Goal: Transaction & Acquisition: Obtain resource

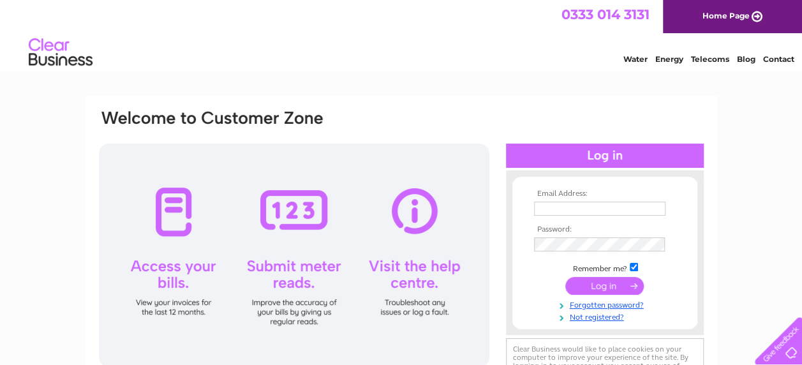
click at [443, 58] on div "Water Energy Telecoms Blog Contact" at bounding box center [401, 53] width 802 height 41
type input "karenbennett764@gmail.com"
click at [600, 286] on input "submit" at bounding box center [604, 286] width 78 height 18
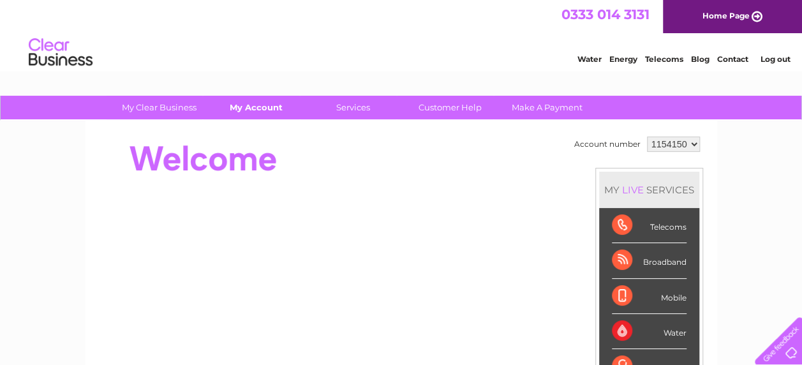
click at [255, 108] on link "My Account" at bounding box center [256, 108] width 105 height 24
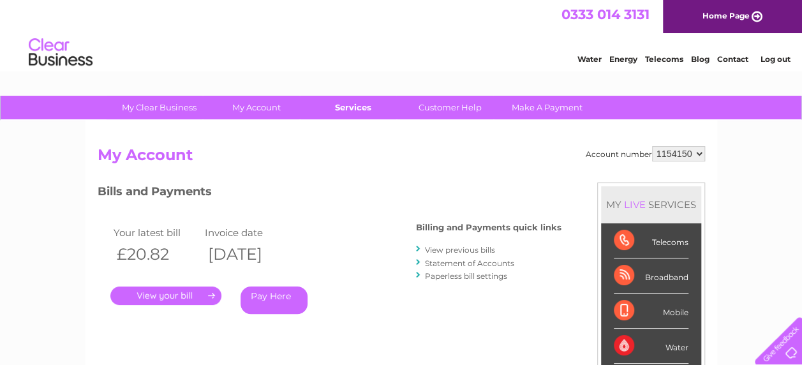
click at [356, 107] on link "Services" at bounding box center [353, 108] width 105 height 24
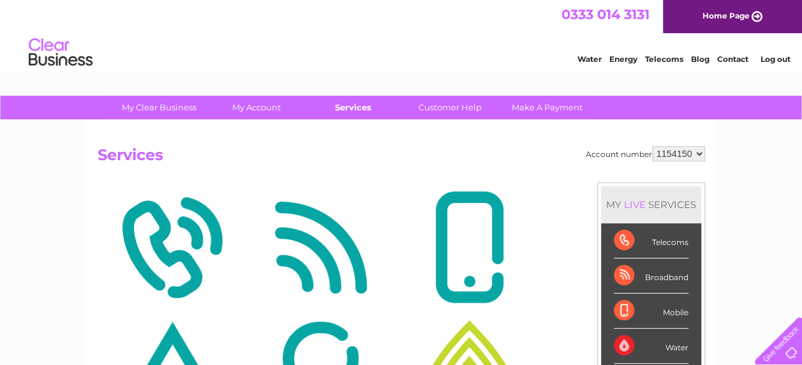
click at [350, 110] on link "Services" at bounding box center [353, 108] width 105 height 24
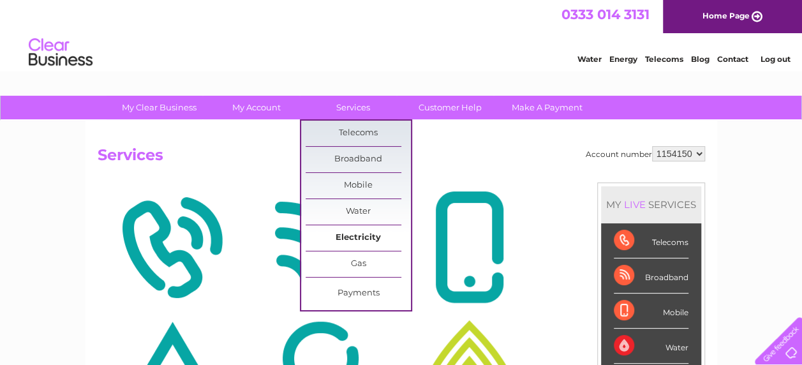
click at [368, 236] on link "Electricity" at bounding box center [358, 238] width 105 height 26
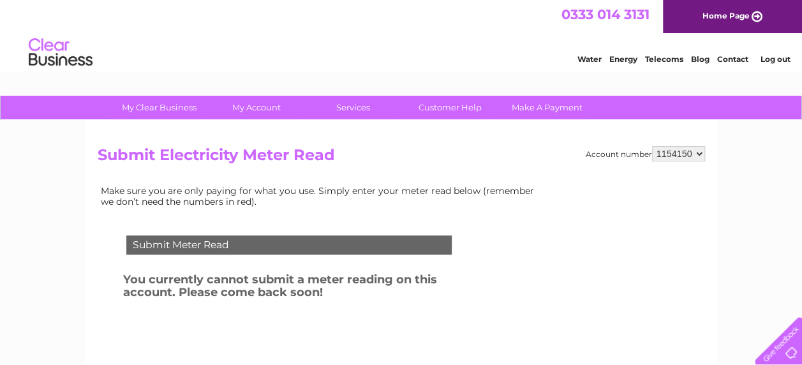
click at [778, 59] on link "Log out" at bounding box center [775, 59] width 30 height 10
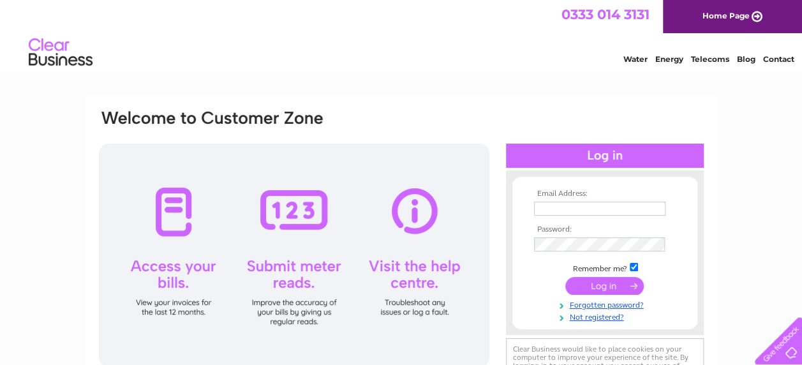
type input "[EMAIL_ADDRESS][DOMAIN_NAME]"
click at [607, 285] on input "submit" at bounding box center [604, 286] width 78 height 18
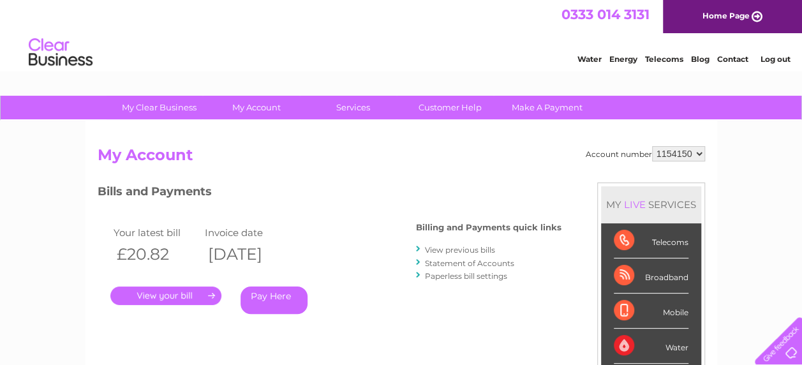
click at [157, 291] on link "." at bounding box center [165, 296] width 111 height 19
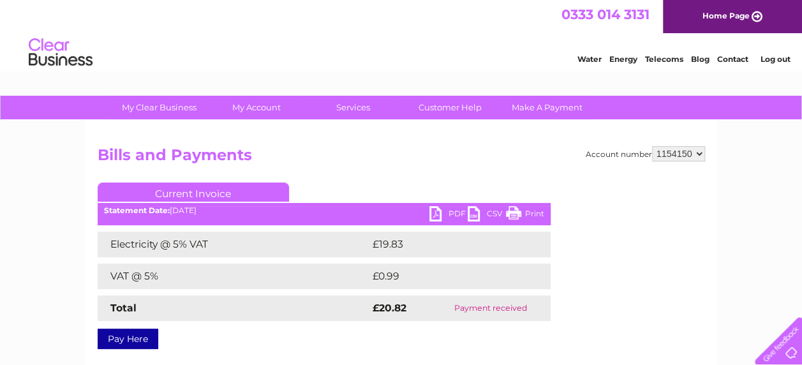
click at [452, 212] on link "PDF" at bounding box center [448, 215] width 38 height 19
